Goal: Feedback & Contribution: Submit feedback/report problem

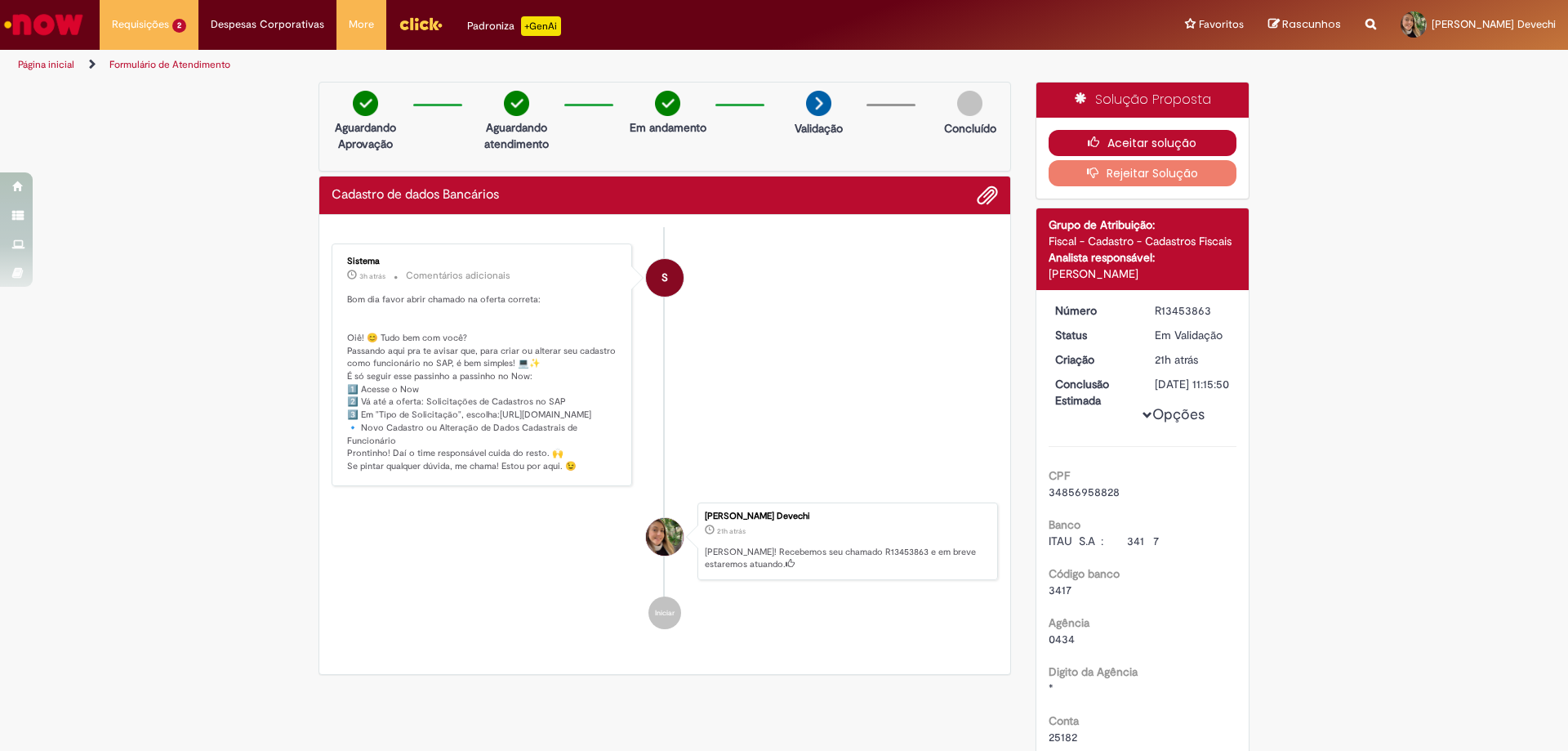
click at [1100, 146] on icon "button" at bounding box center [1097, 142] width 19 height 11
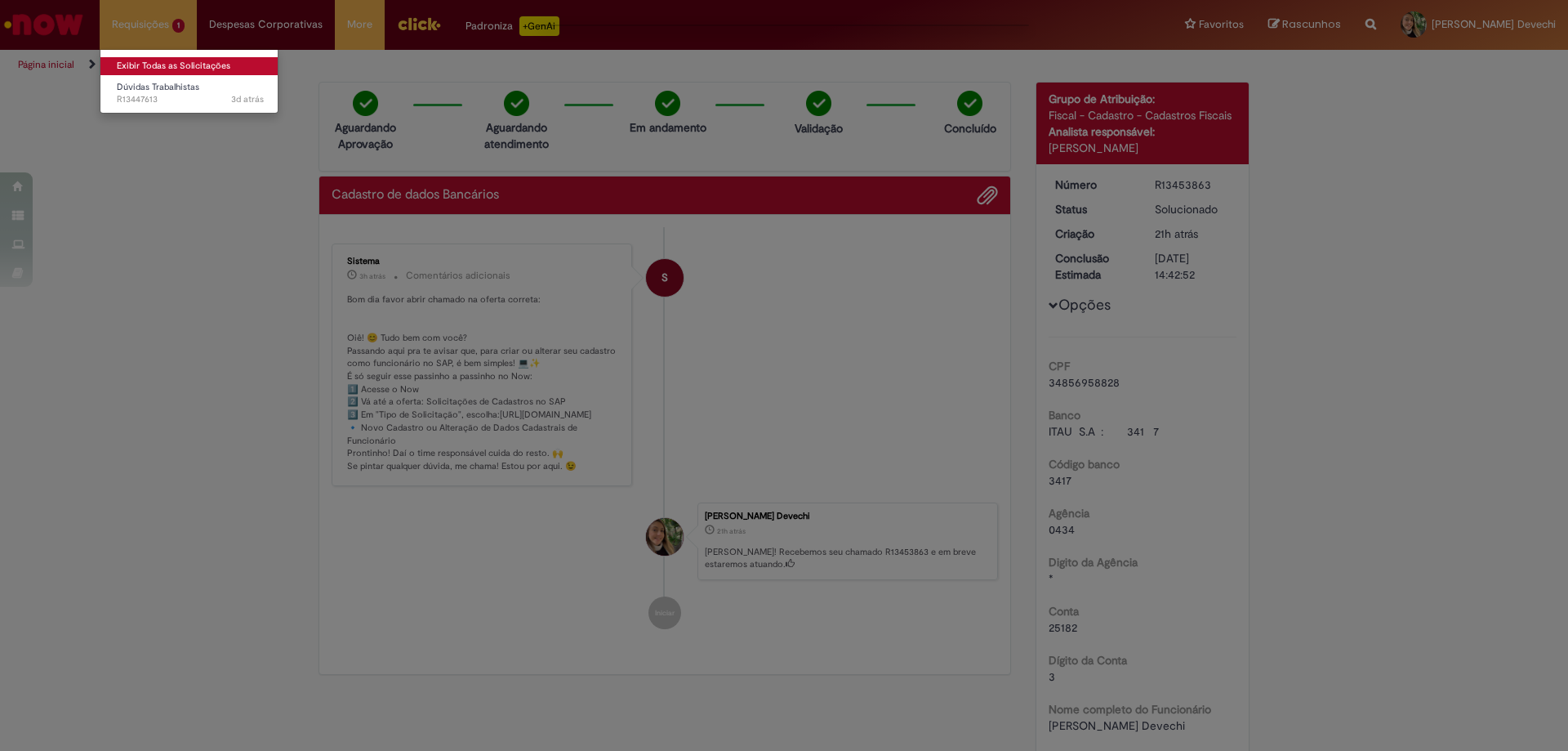
click at [143, 58] on link "Exibir Todas as Solicitações" at bounding box center [190, 66] width 180 height 18
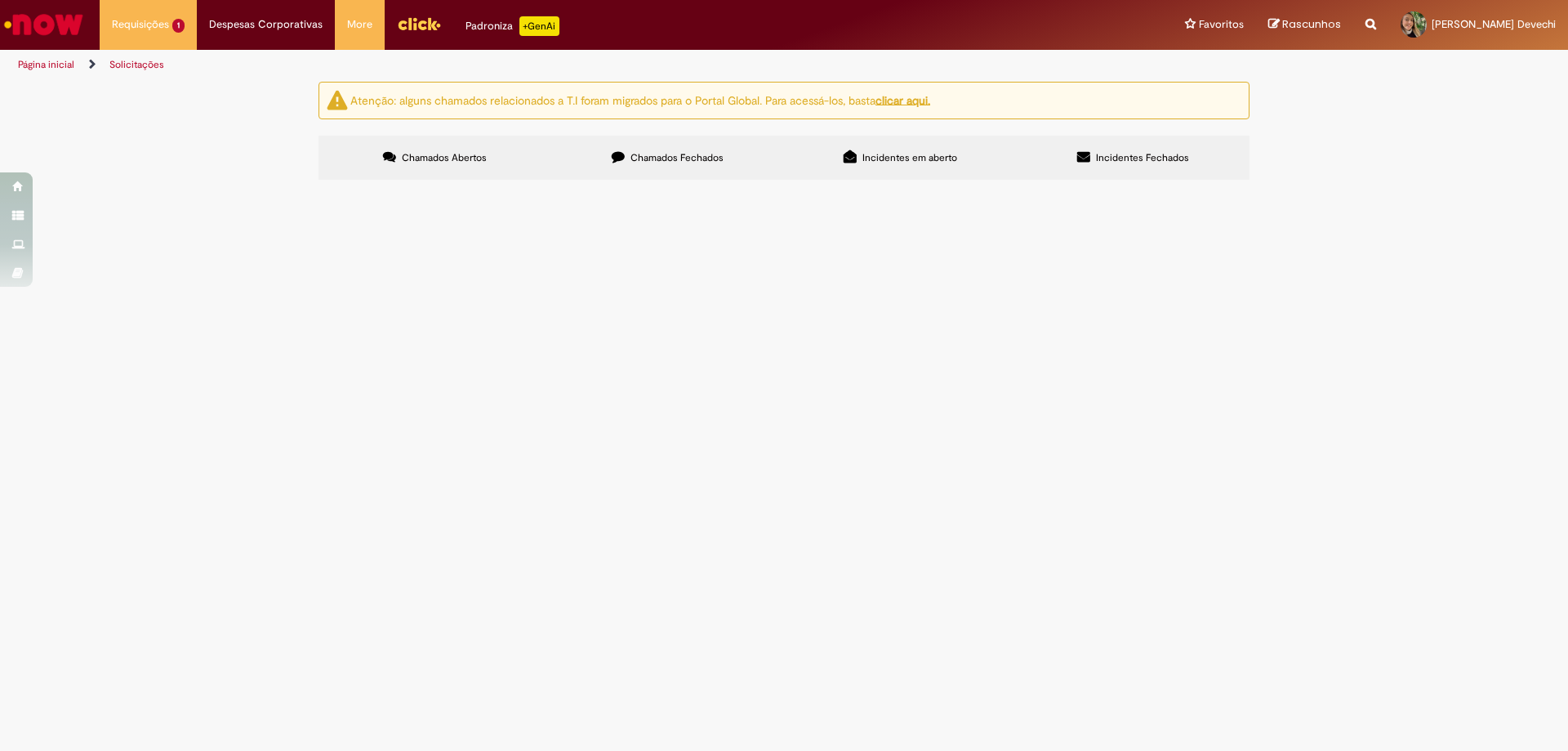
click at [0, 0] on span "Bom dia, Gostaria de tirar a dúvida quanto ao lançamento de MDT com assinatura …" at bounding box center [0, 0] width 0 height 0
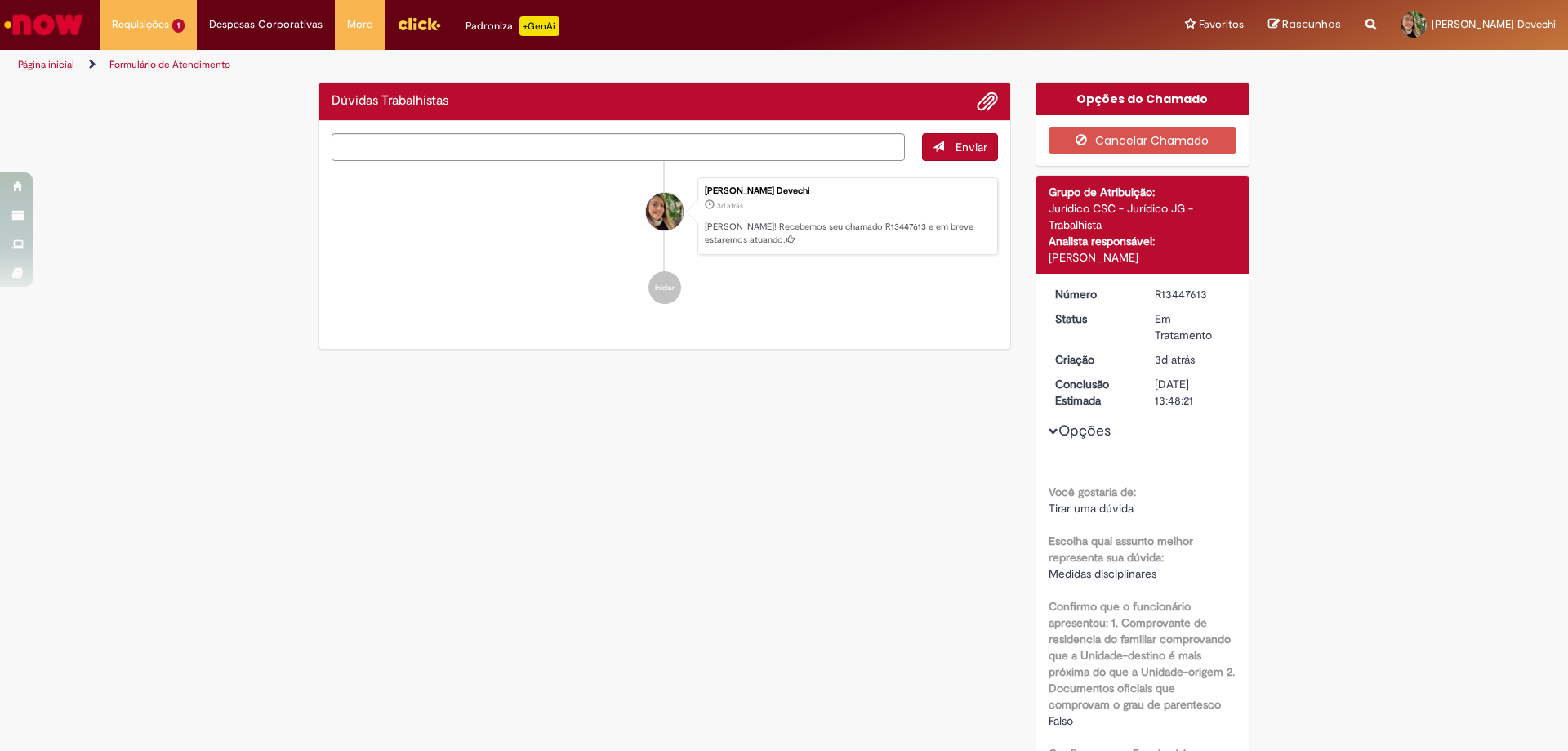
click at [651, 312] on ul "[PERSON_NAME] Devechi 3d atrás 3 dias atrás [PERSON_NAME]! Recebemos seu chamad…" at bounding box center [664, 241] width 666 height 160
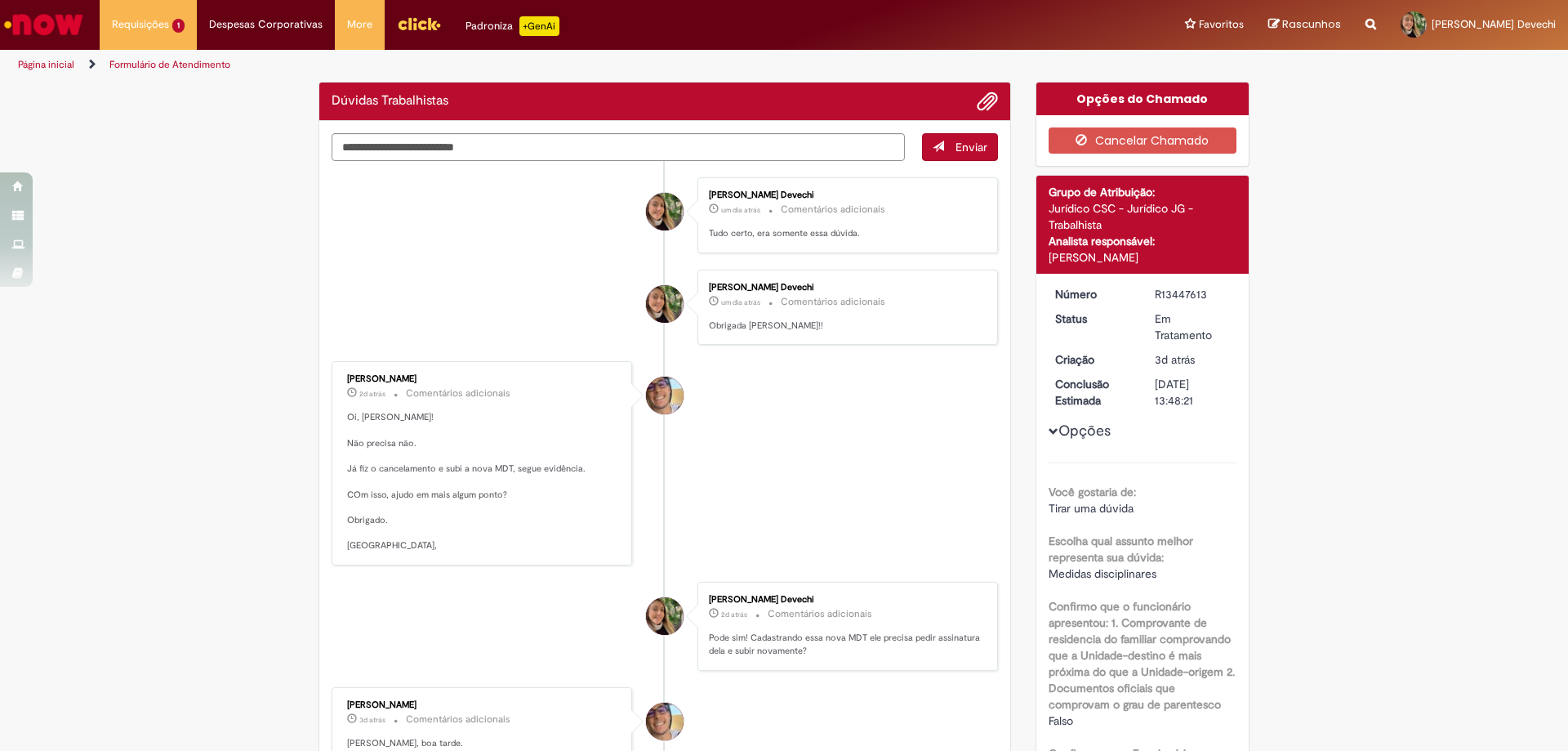
click at [651, 312] on div "Histórico de tíquete" at bounding box center [665, 450] width 41 height 334
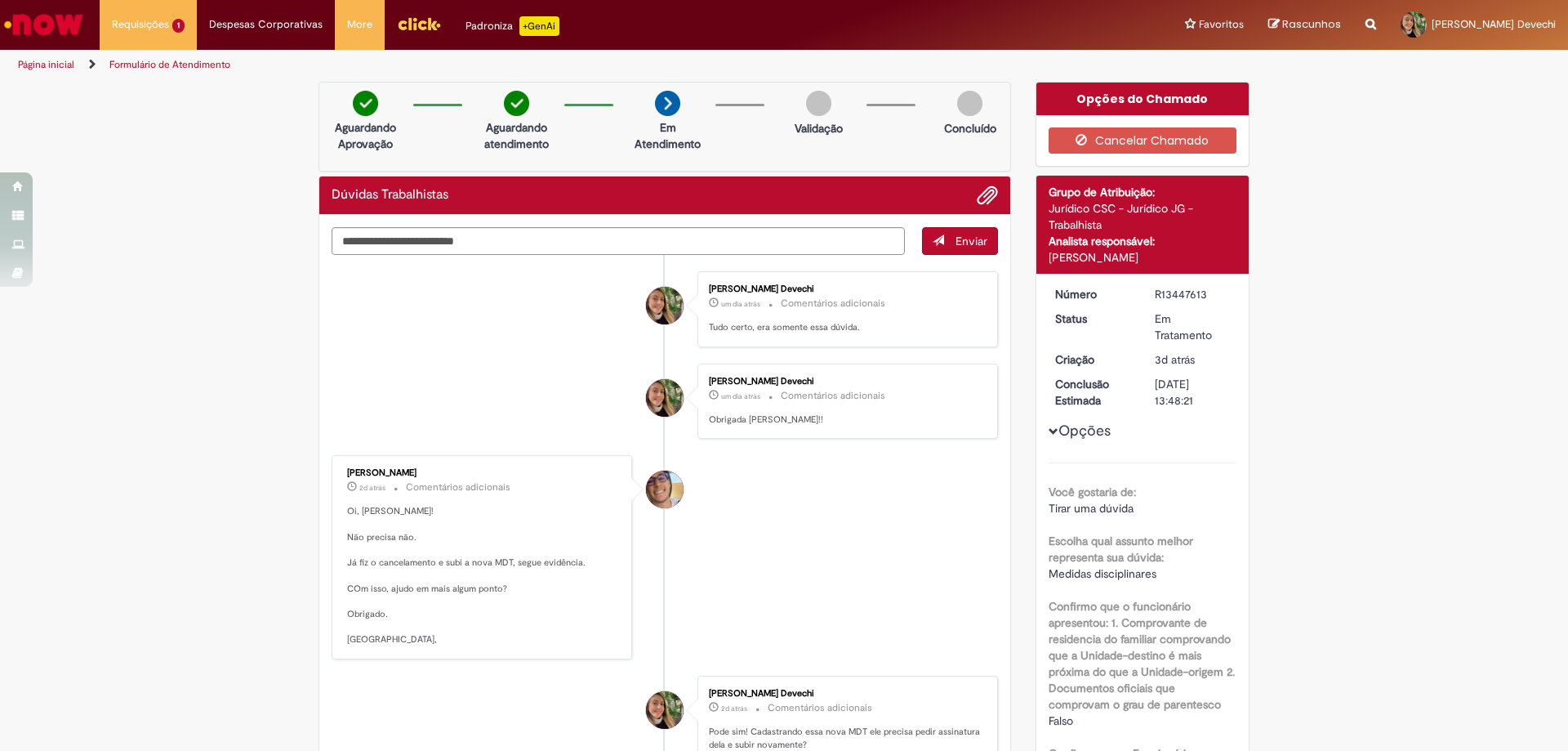
click at [411, 24] on img "Menu Cabeçalho" at bounding box center [419, 23] width 44 height 24
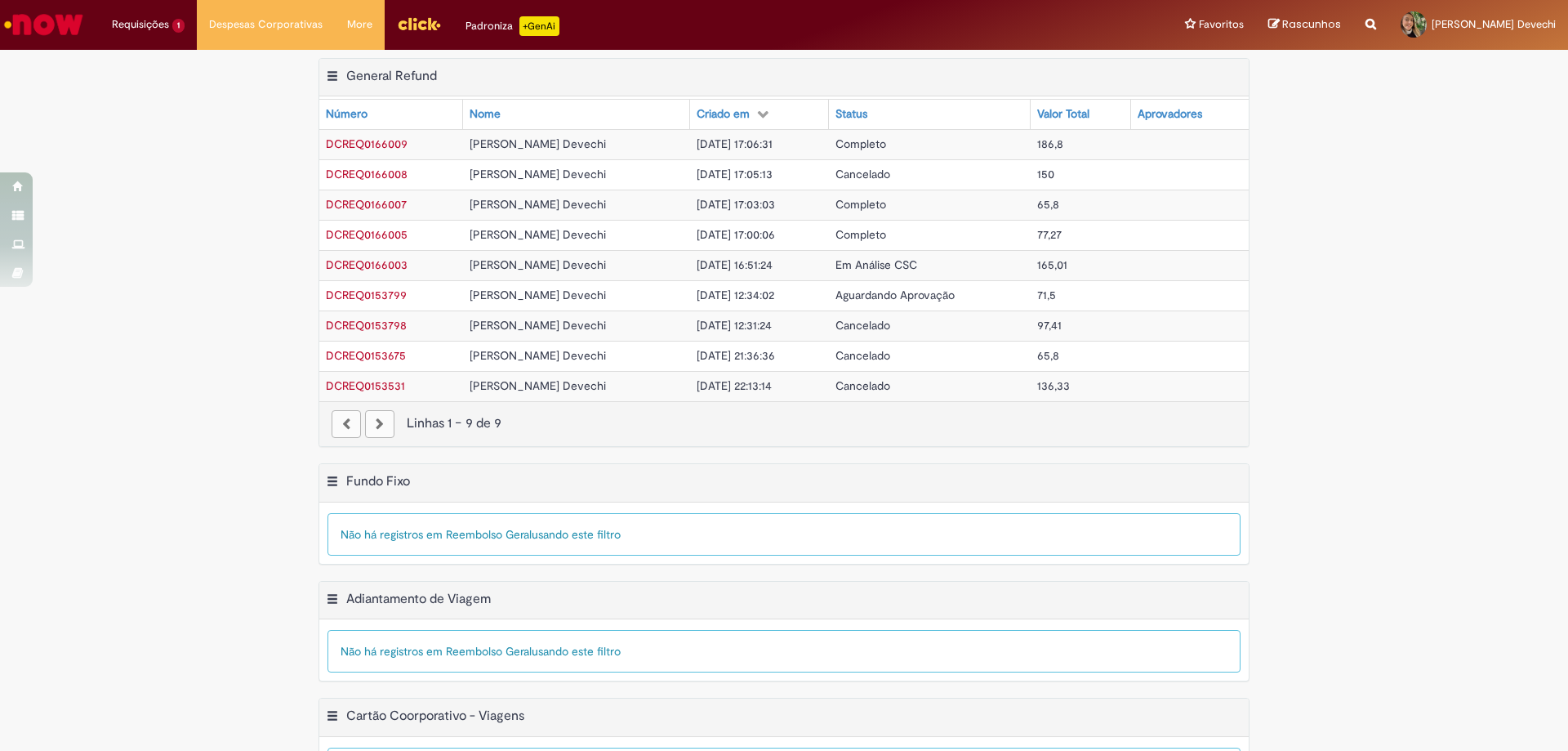
click at [11, 25] on img "Ir para a Homepage" at bounding box center [44, 24] width 84 height 32
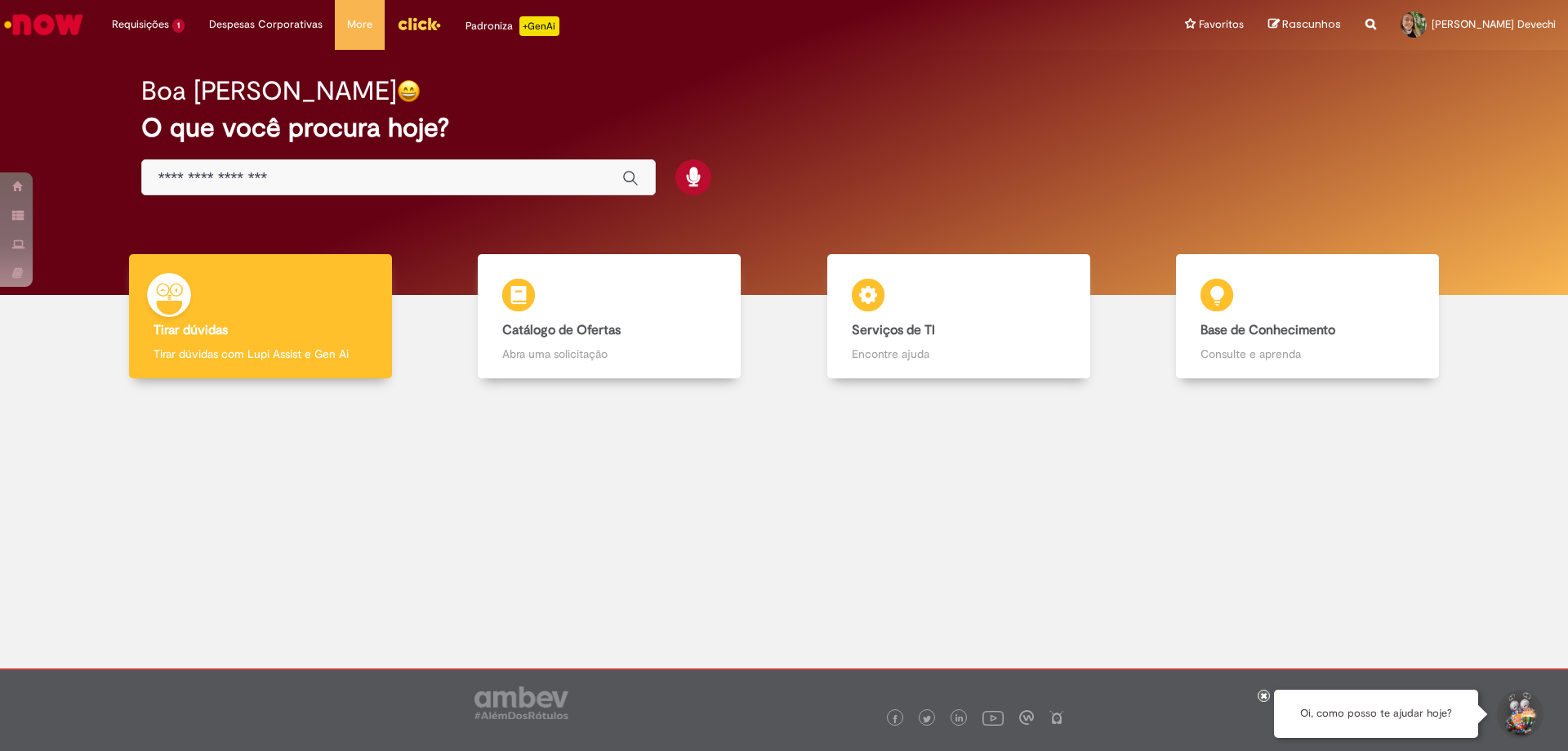
click at [409, 24] on img "Menu Cabeçalho" at bounding box center [419, 23] width 44 height 24
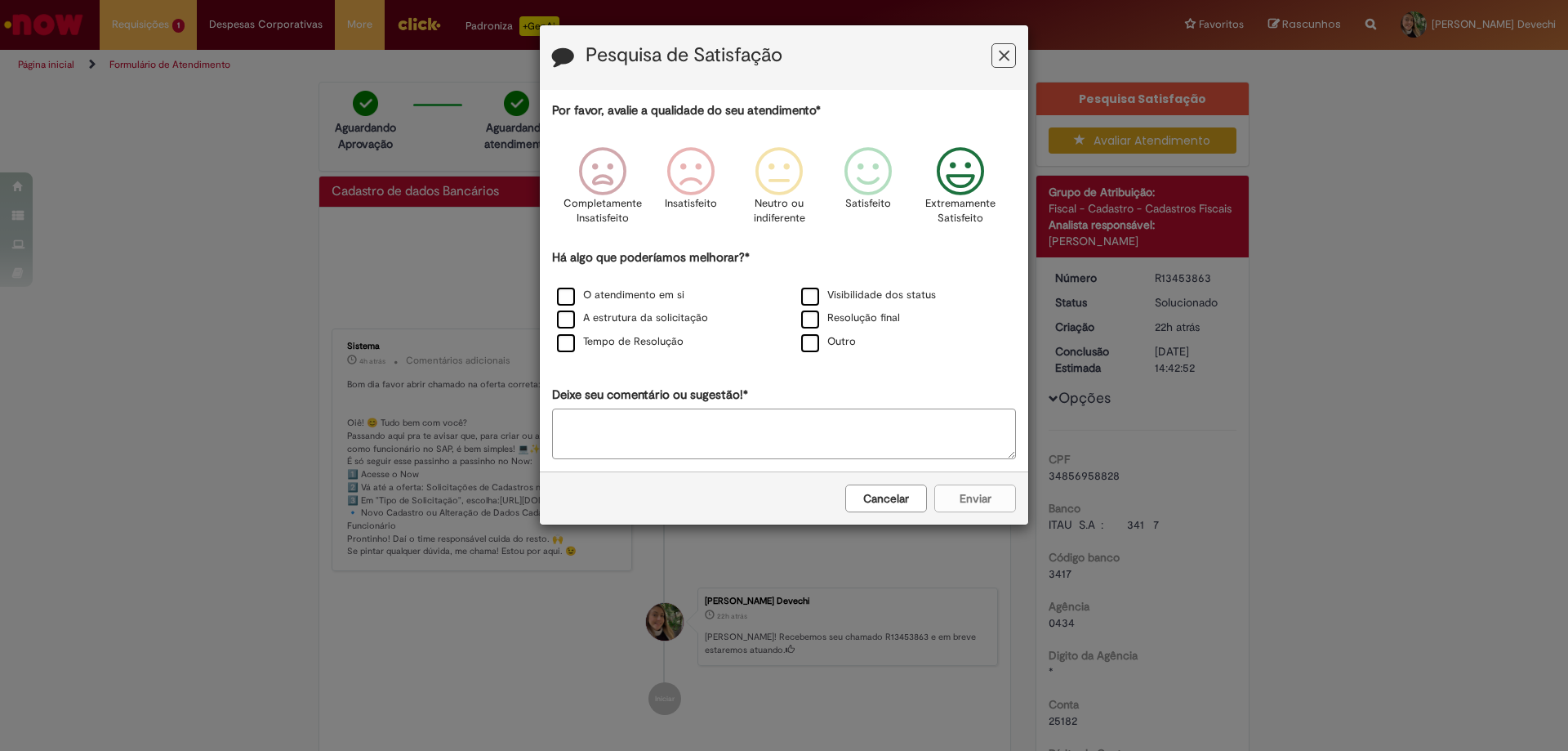
click at [955, 187] on icon "Feedback" at bounding box center [961, 172] width 61 height 49
click at [888, 421] on textarea "Deixe seu comentário ou sugestão!*" at bounding box center [784, 434] width 464 height 51
type textarea "*"
click at [817, 346] on label "Outro" at bounding box center [828, 342] width 55 height 16
click at [1001, 488] on button "Enviar" at bounding box center [975, 499] width 82 height 28
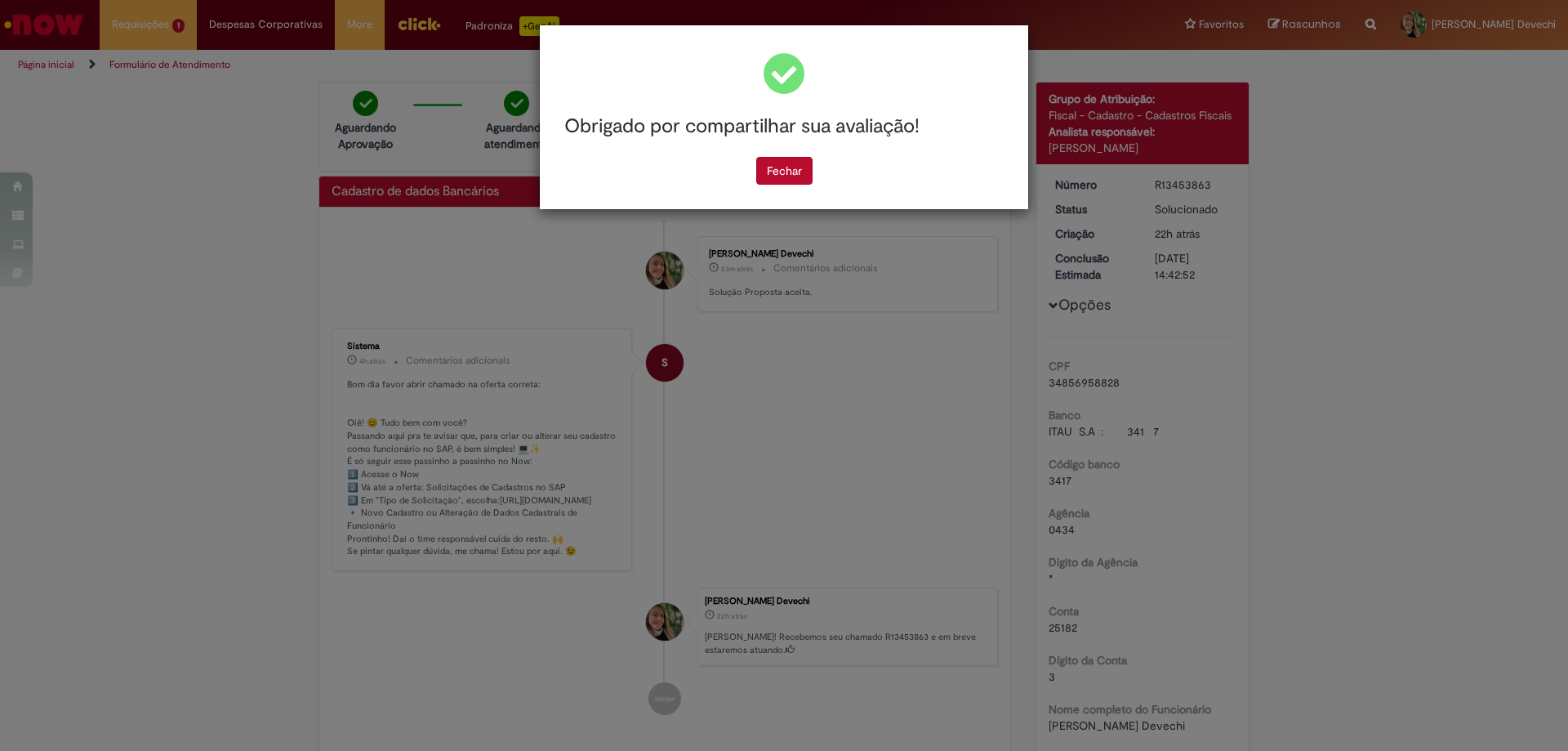
click at [788, 189] on div "Obrigado por compartilhar sua avaliação! Fechar" at bounding box center [784, 117] width 488 height 184
click at [790, 177] on button "Fechar" at bounding box center [784, 171] width 57 height 28
